Goal: Find specific page/section: Find specific page/section

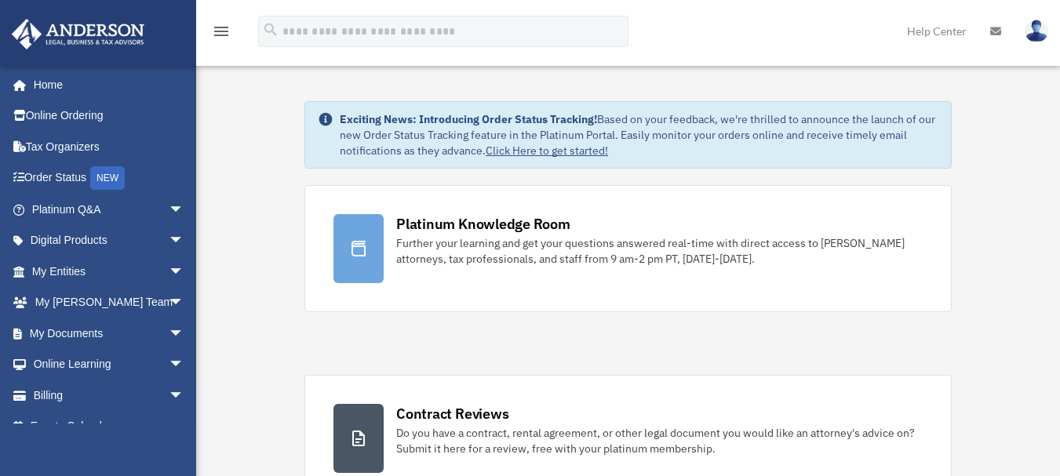
scroll to position [24, 0]
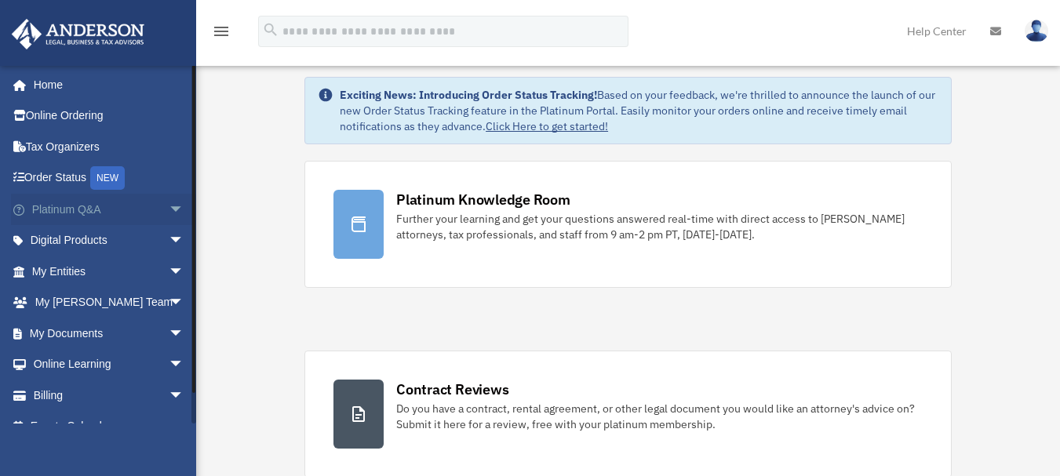
click at [169, 209] on span "arrow_drop_down" at bounding box center [184, 210] width 31 height 32
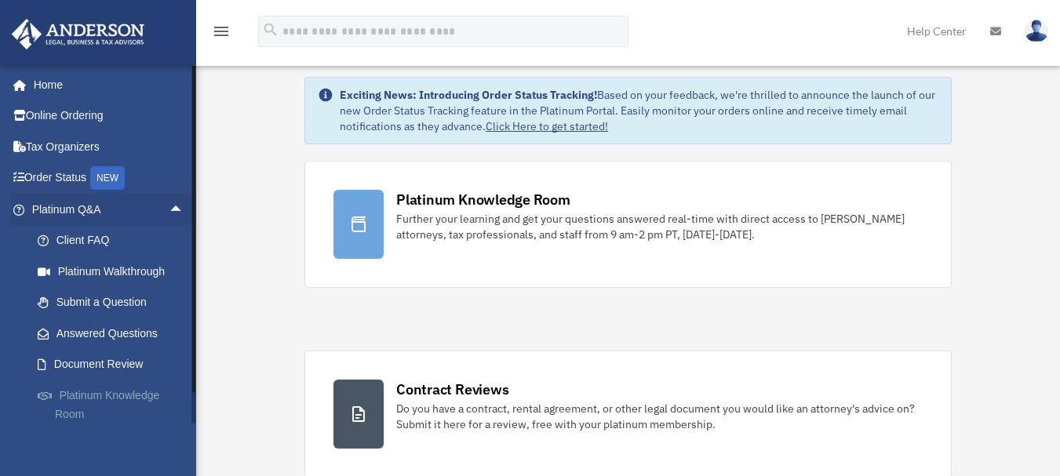
click at [69, 401] on link "Platinum Knowledge Room" at bounding box center [115, 405] width 186 height 50
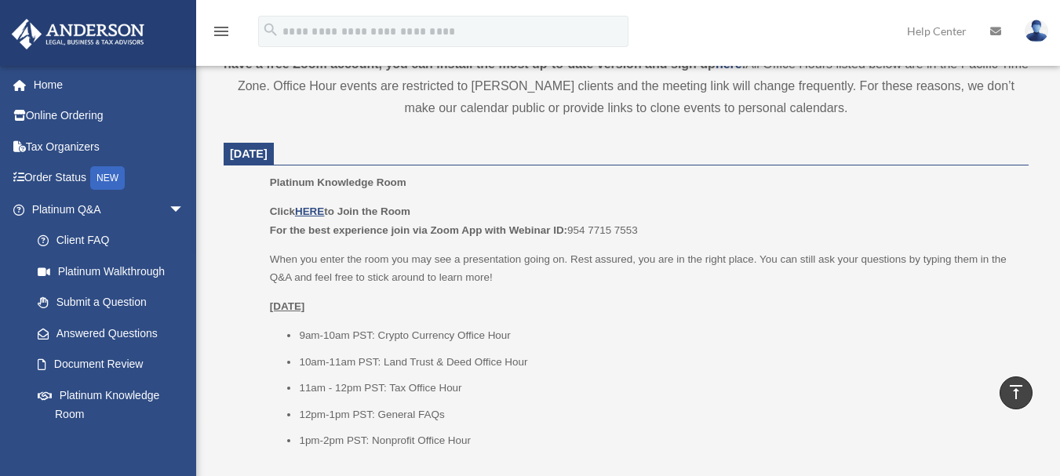
scroll to position [570, 0]
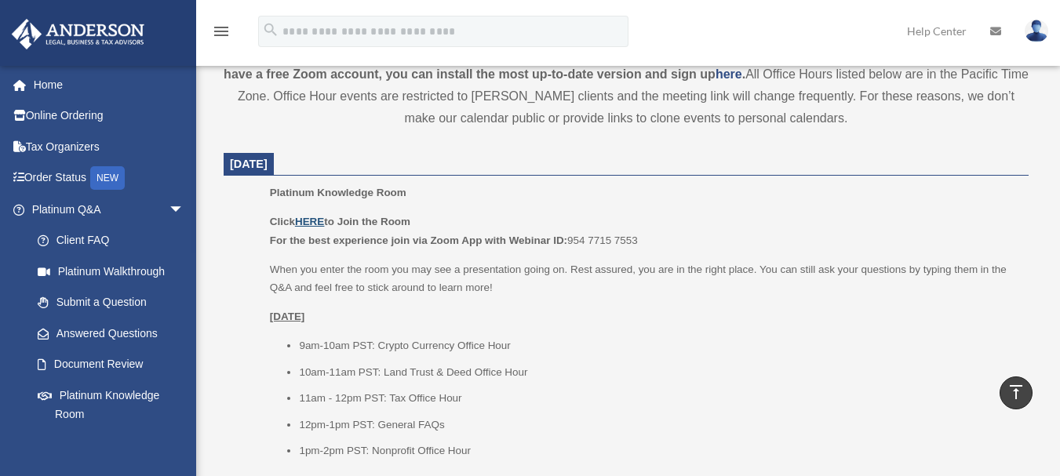
click at [309, 217] on u "HERE" at bounding box center [309, 222] width 29 height 12
